Goal: Information Seeking & Learning: Understand process/instructions

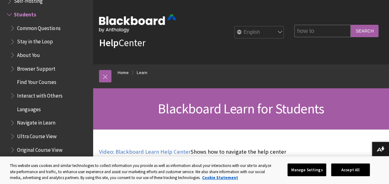
click at [317, 32] on input "how to" at bounding box center [322, 31] width 56 height 12
type input "how to delete discussion"
click at [351, 25] on input "Search" at bounding box center [365, 31] width 28 height 12
click at [362, 32] on input "Search" at bounding box center [365, 31] width 28 height 12
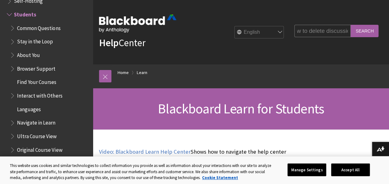
scroll to position [0, 0]
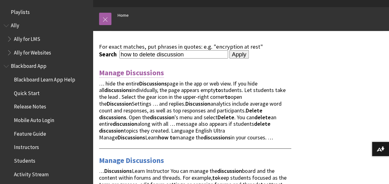
scroll to position [37, 0]
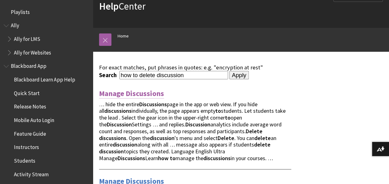
click at [133, 92] on link "Manage Discussions" at bounding box center [131, 94] width 65 height 10
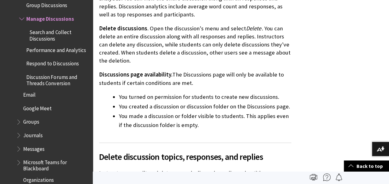
scroll to position [387, 0]
